Goal: Navigation & Orientation: Find specific page/section

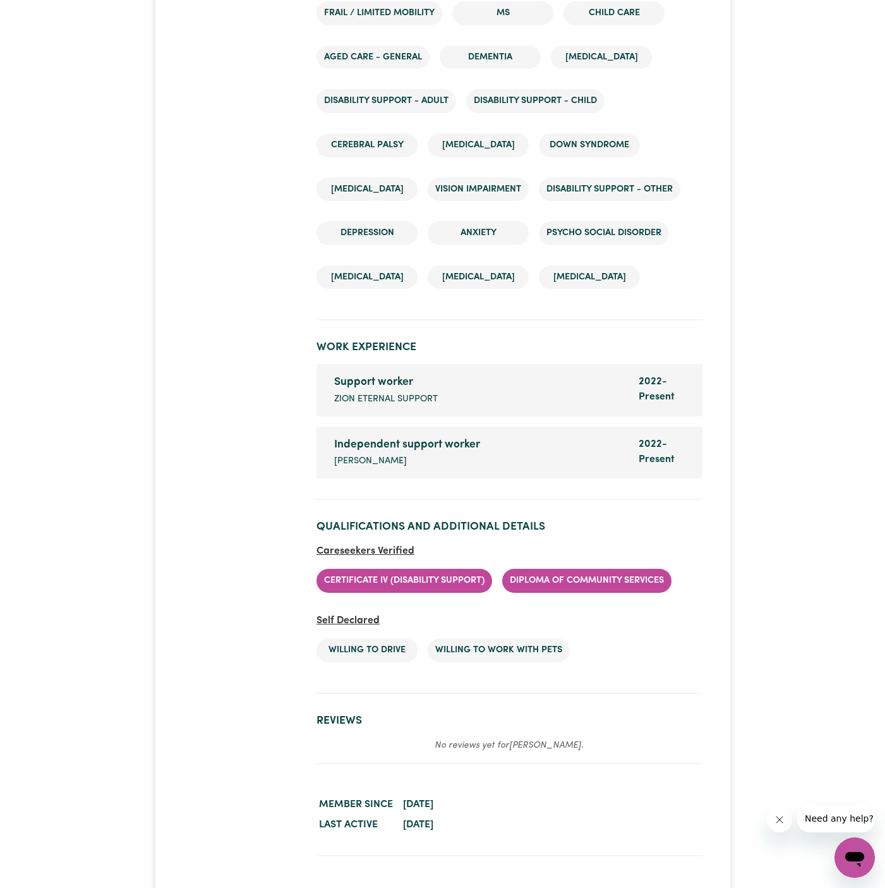
scroll to position [1892, 0]
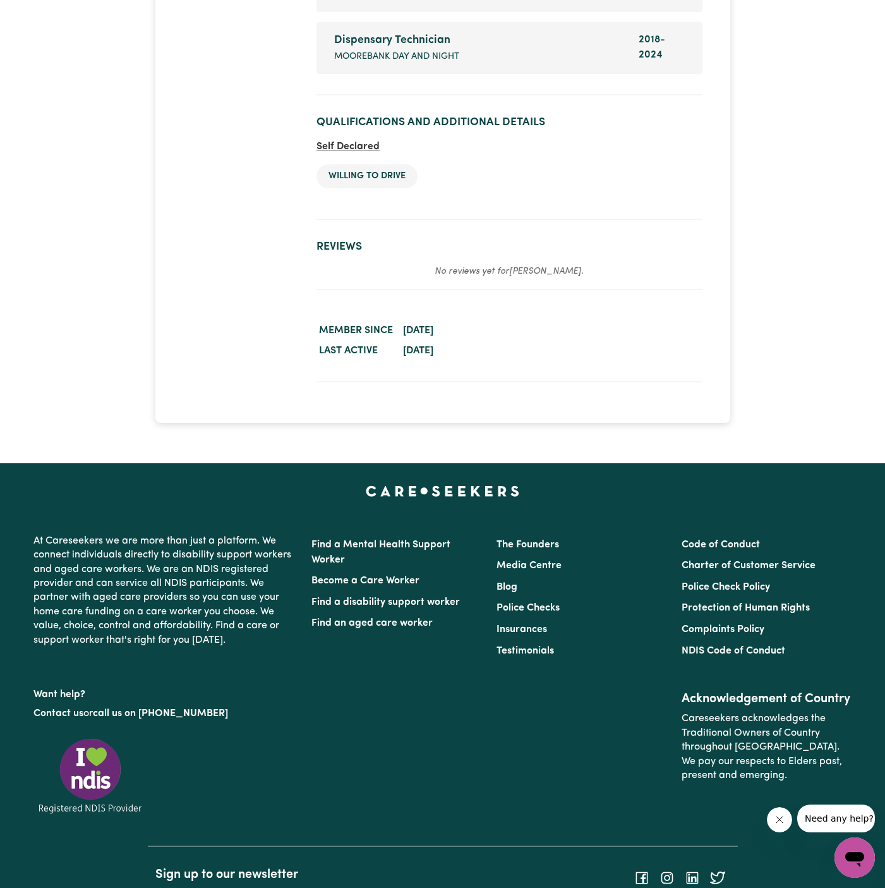
scroll to position [2040, 0]
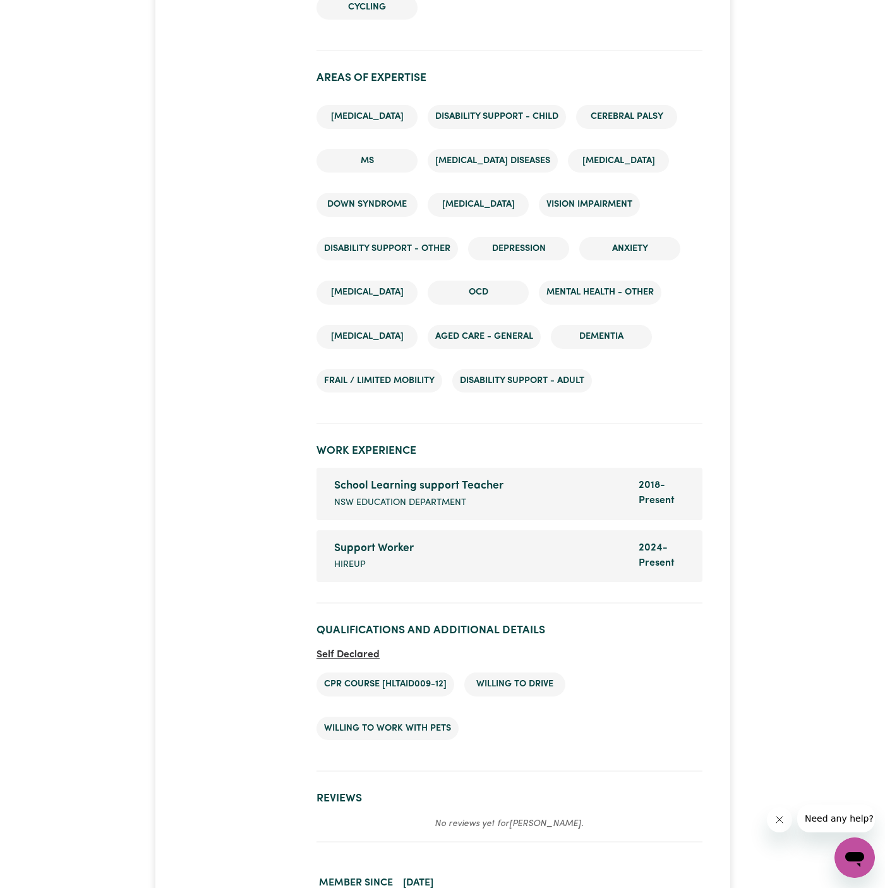
scroll to position [2346, 0]
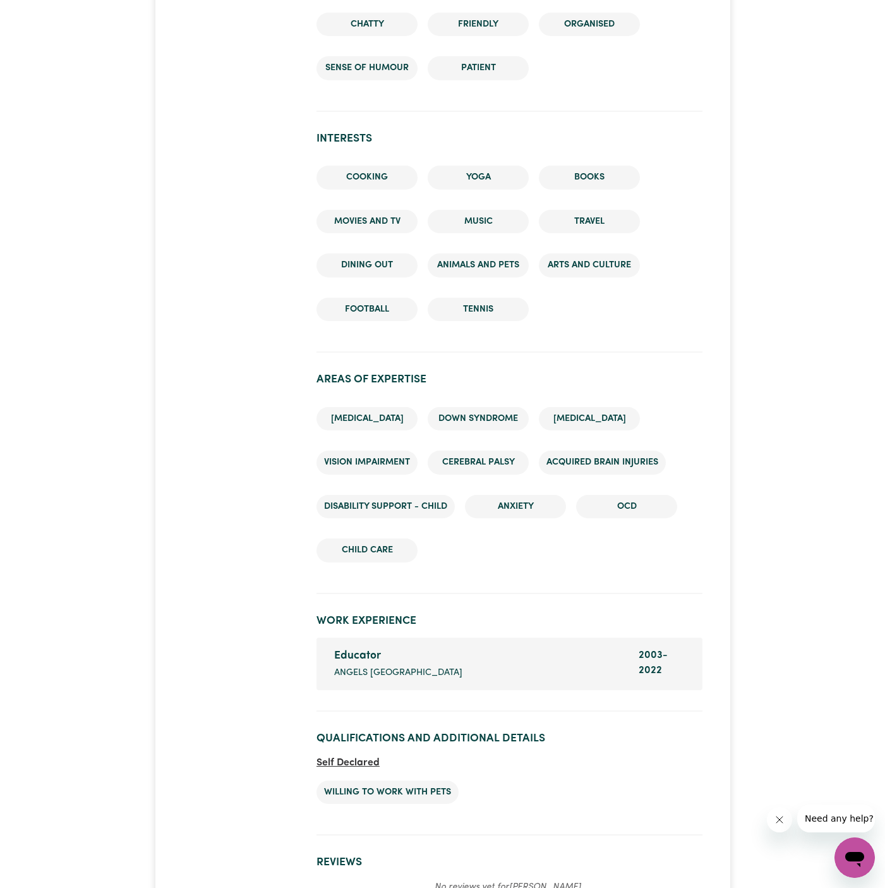
scroll to position [1648, 0]
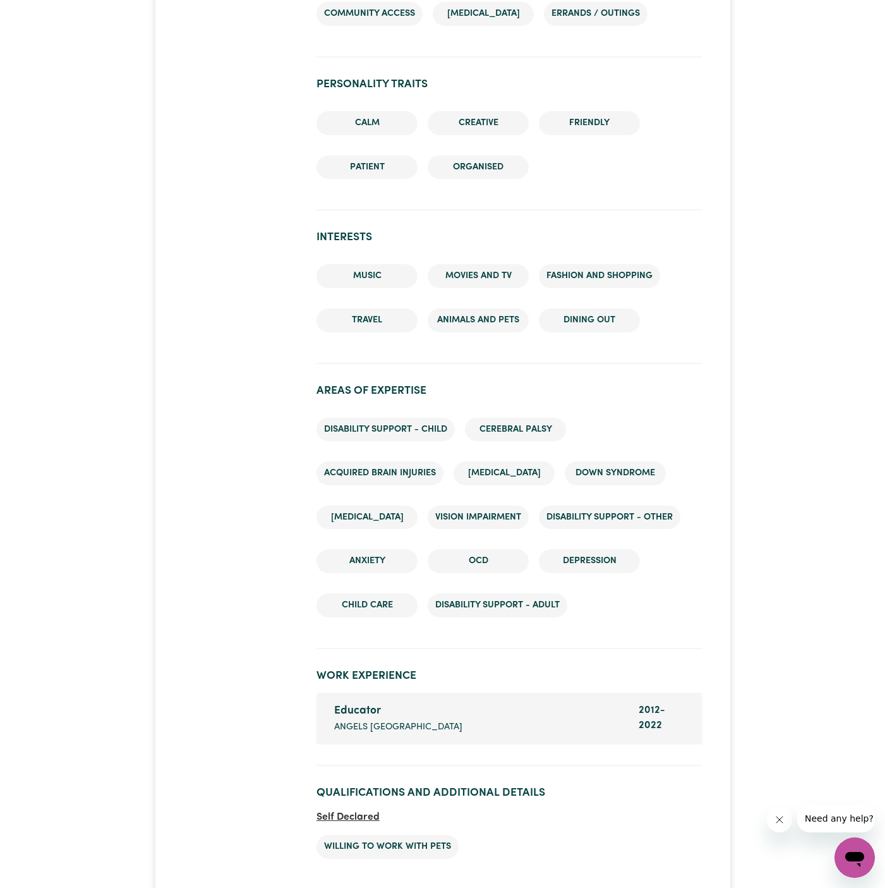
scroll to position [1504, 0]
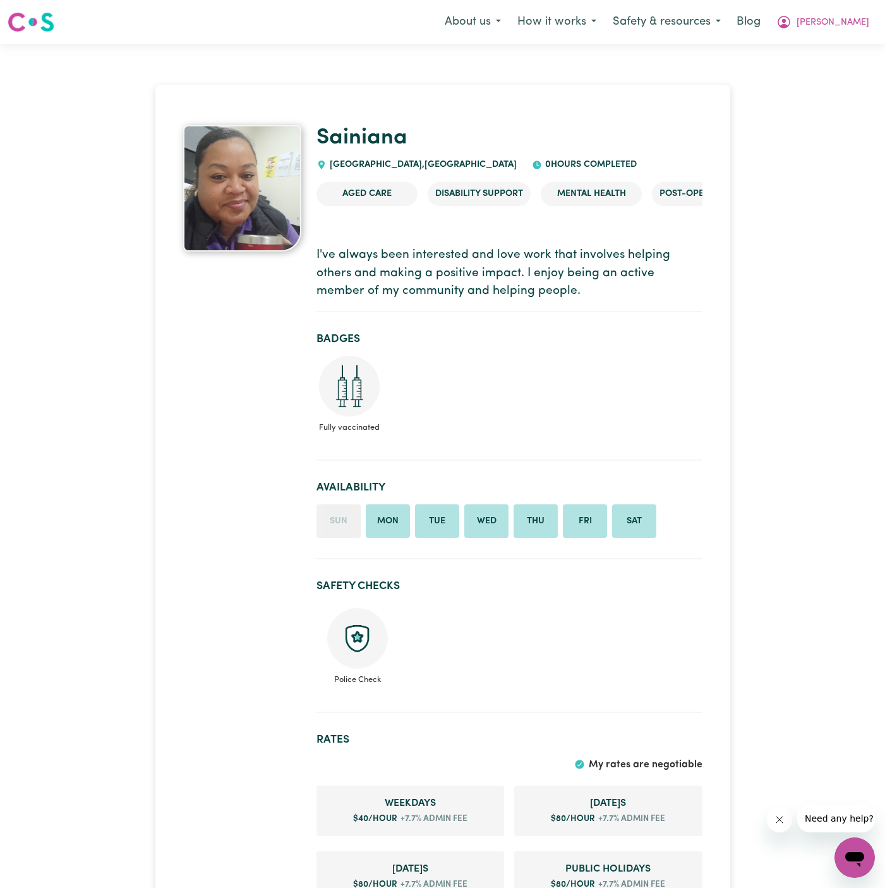
scroll to position [286, 0]
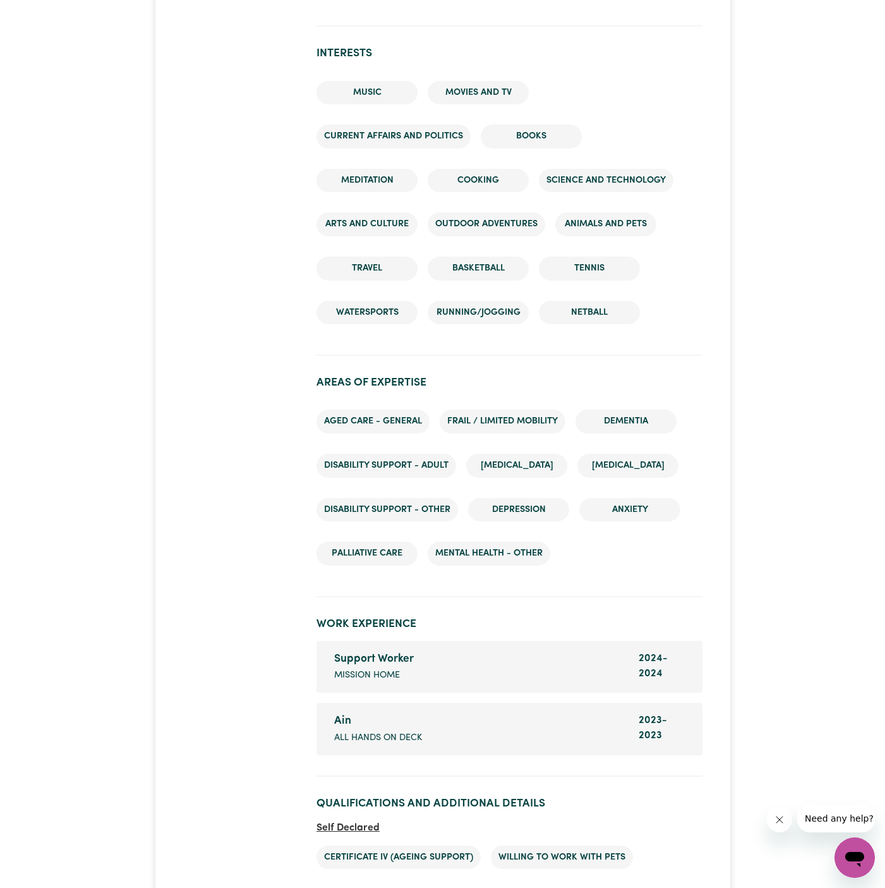
scroll to position [1694, 0]
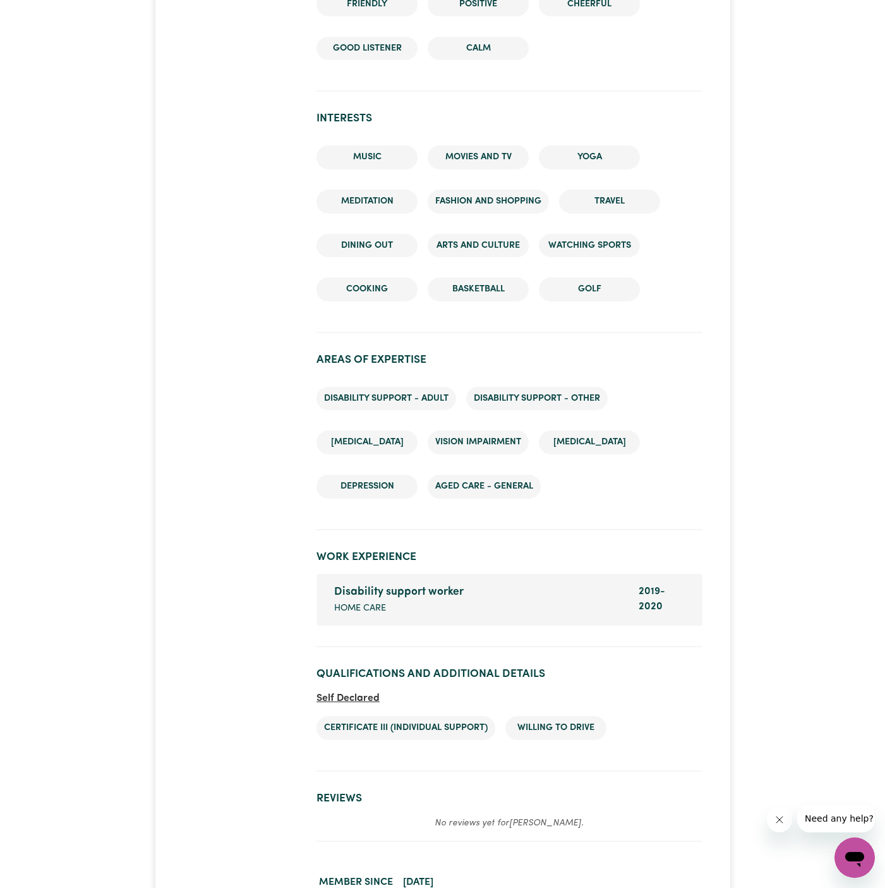
scroll to position [1609, 0]
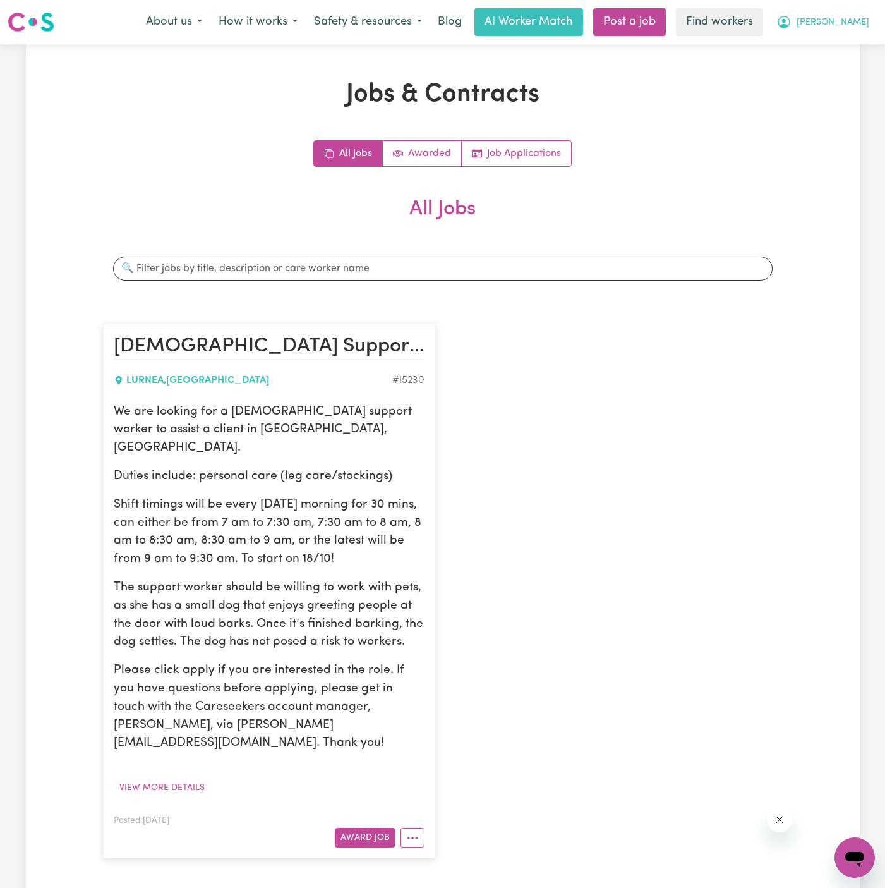
click at [846, 20] on span "Shirley" at bounding box center [833, 23] width 73 height 14
click at [846, 57] on link "My Dashboard" at bounding box center [827, 49] width 100 height 24
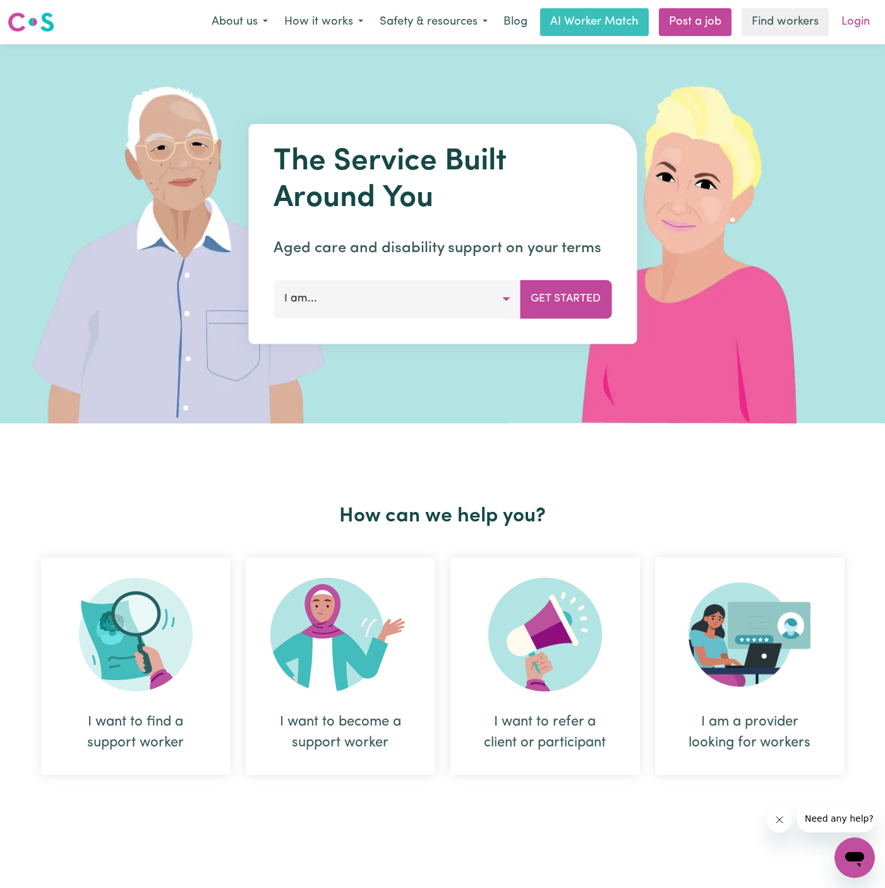
click at [860, 23] on link "Login" at bounding box center [856, 22] width 44 height 28
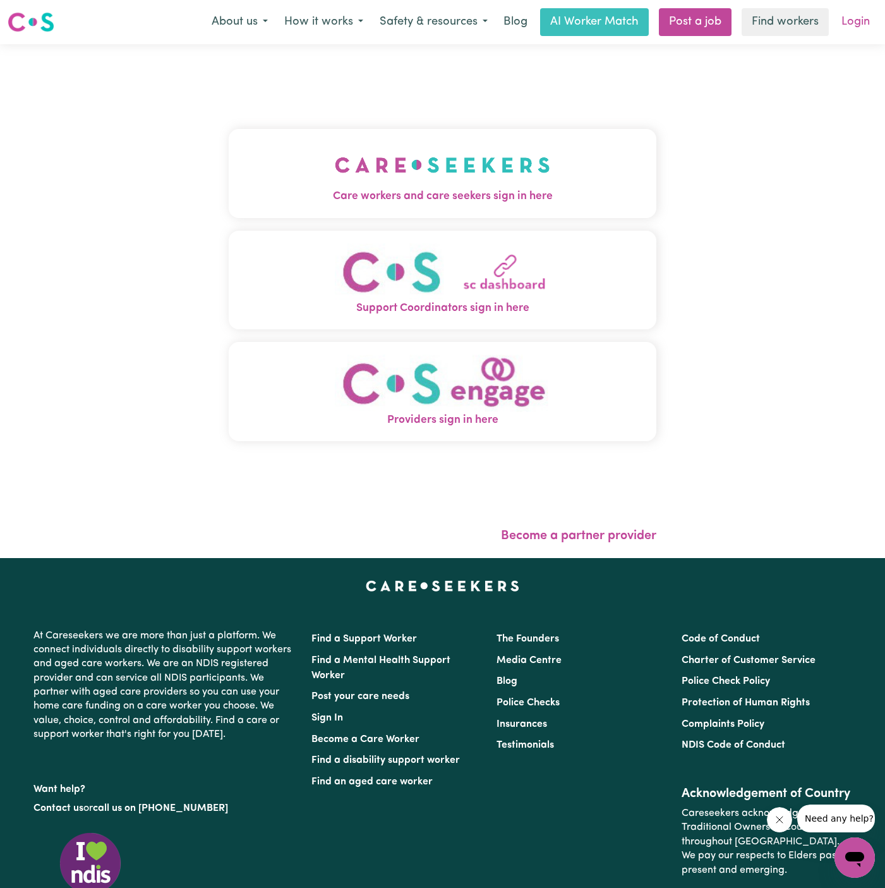
click at [853, 21] on link "Login" at bounding box center [856, 22] width 44 height 28
click at [485, 145] on img "Care workers and care seekers sign in here" at bounding box center [443, 165] width 216 height 47
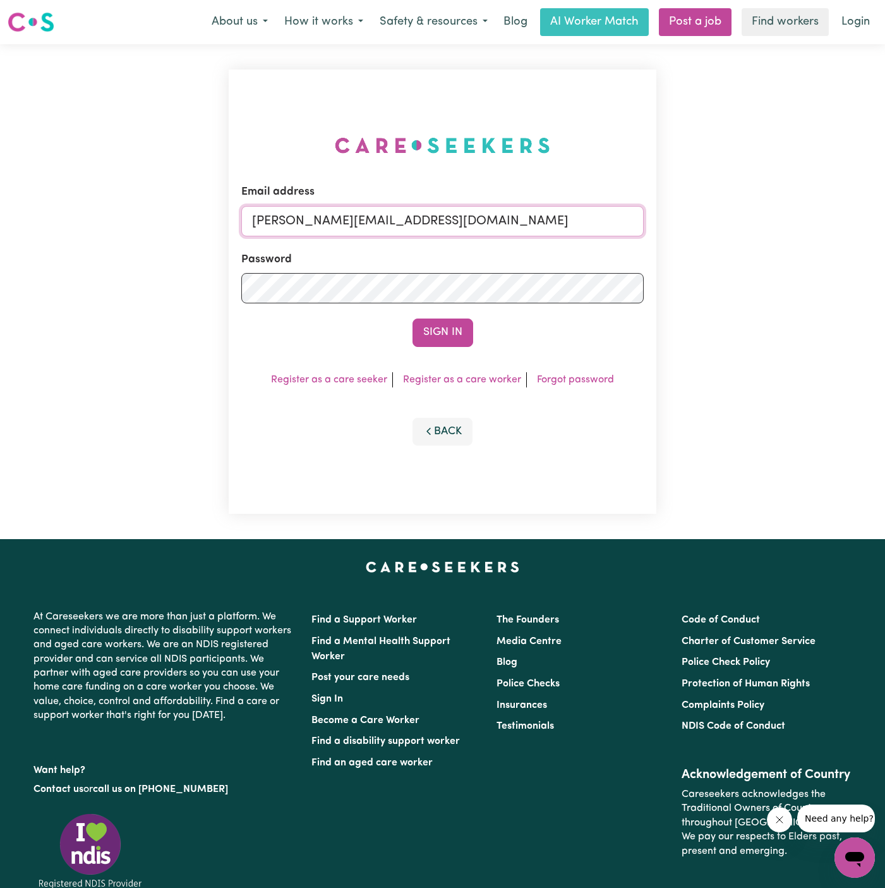
click at [470, 219] on input "[PERSON_NAME][EMAIL_ADDRESS][DOMAIN_NAME]" at bounding box center [442, 221] width 403 height 30
drag, startPoint x: 317, startPoint y: 222, endPoint x: 776, endPoint y: 236, distance: 458.4
click at [776, 236] on div "Email address [EMAIL_ADDRESS][DOMAIN_NAME] Password Sign In Register as a care …" at bounding box center [442, 291] width 885 height 495
type input "[EMAIL_ADDRESS][DOMAIN_NAME]"
click at [413, 319] on button "Sign In" at bounding box center [443, 333] width 61 height 28
